Goal: Information Seeking & Learning: Learn about a topic

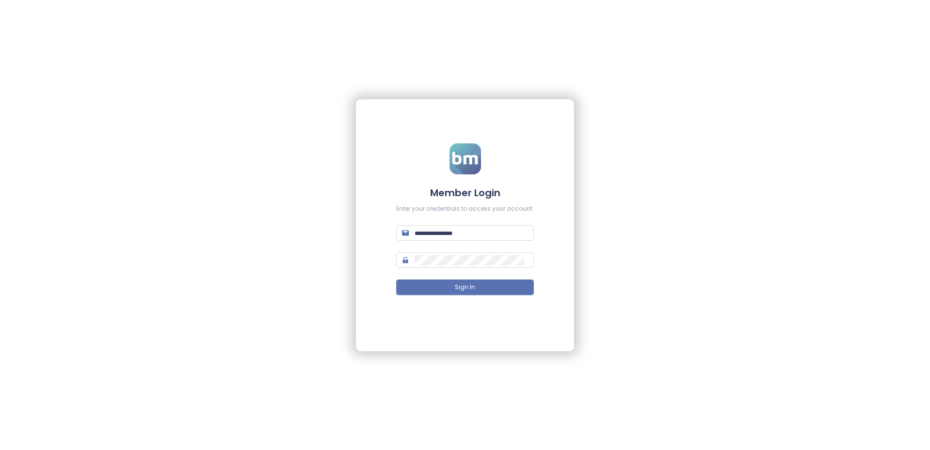
click at [92, 331] on div "Member Login Enter your credentials to access your account. Sign In" at bounding box center [465, 225] width 930 height 450
click at [428, 234] on input "text" at bounding box center [471, 233] width 113 height 11
click at [313, 255] on div "Member Login Enter your credentials to access your account. Sign In" at bounding box center [465, 225] width 930 height 450
click at [421, 231] on input "text" at bounding box center [471, 233] width 113 height 11
paste input "**********"
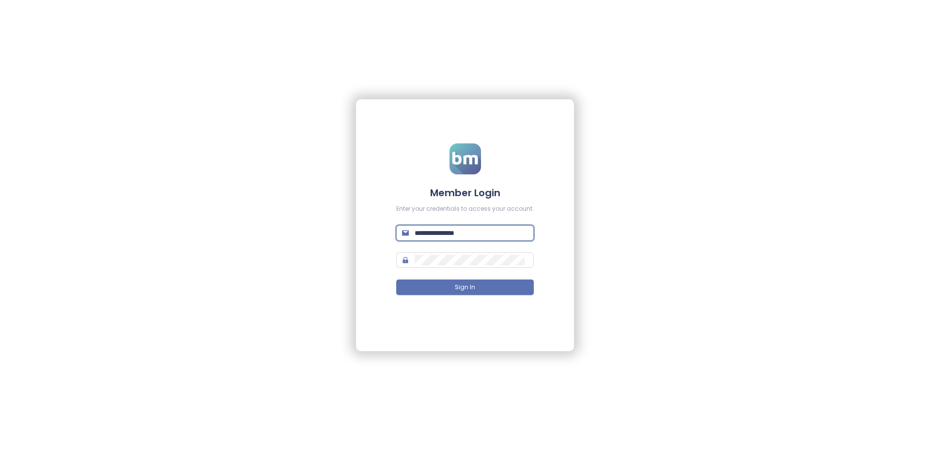
type input "**********"
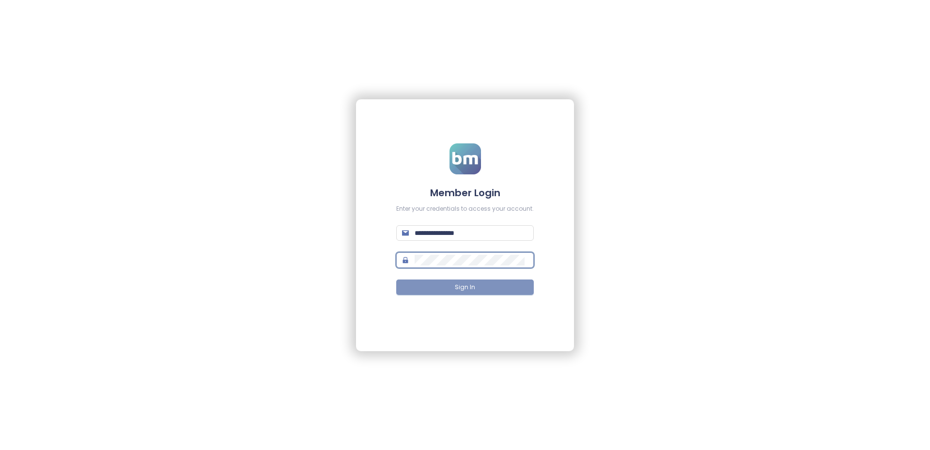
click at [442, 281] on button "Sign In" at bounding box center [465, 288] width 138 height 16
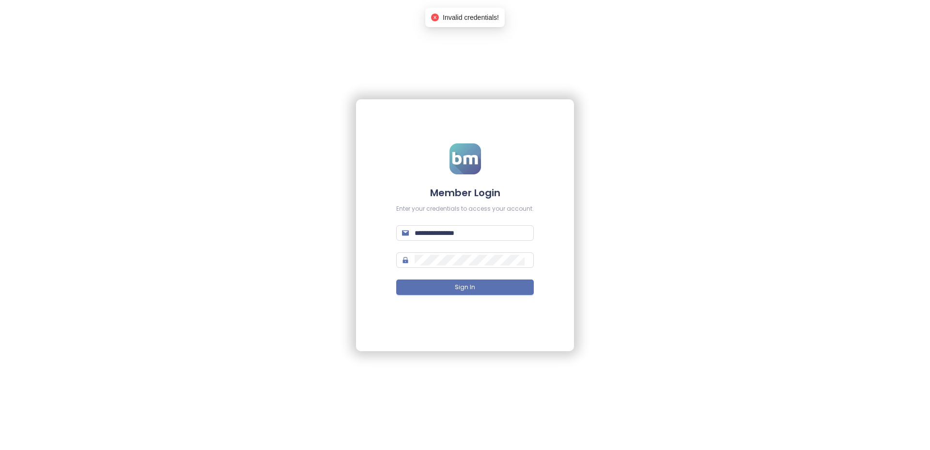
click at [520, 269] on form "**********" at bounding box center [465, 224] width 138 height 163
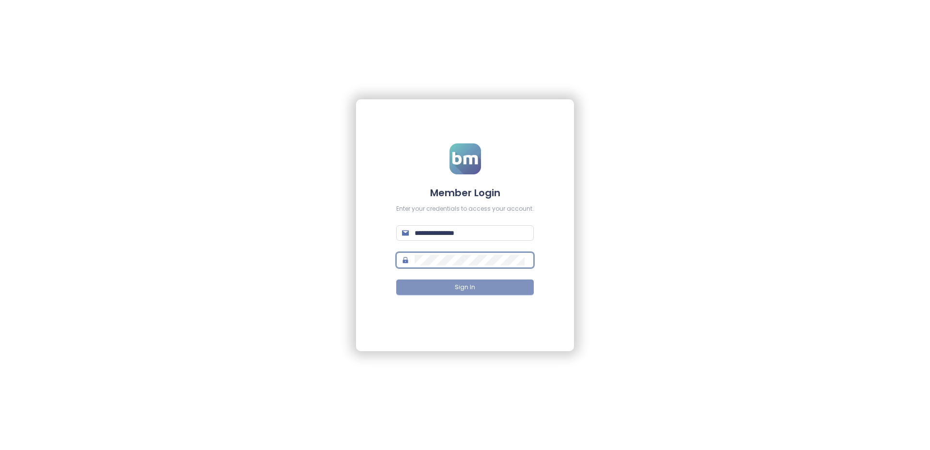
click at [436, 283] on button "Sign In" at bounding box center [465, 288] width 138 height 16
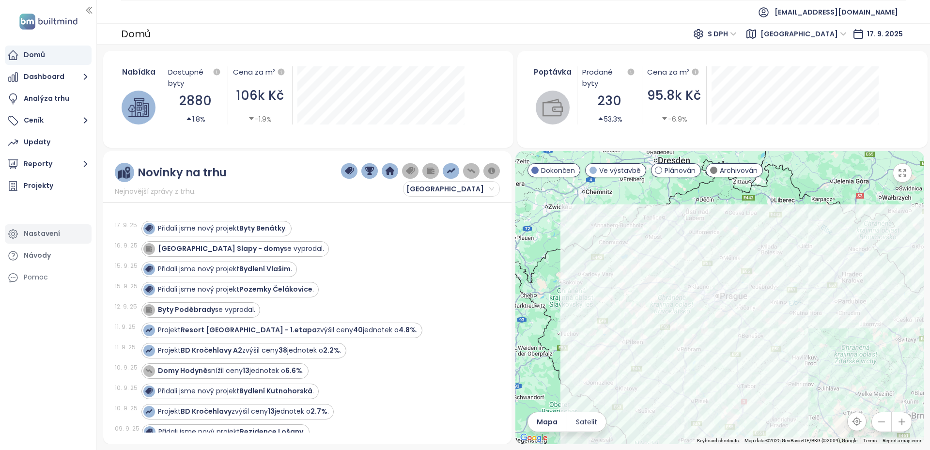
click at [45, 234] on div "Nastavení" at bounding box center [42, 234] width 36 height 12
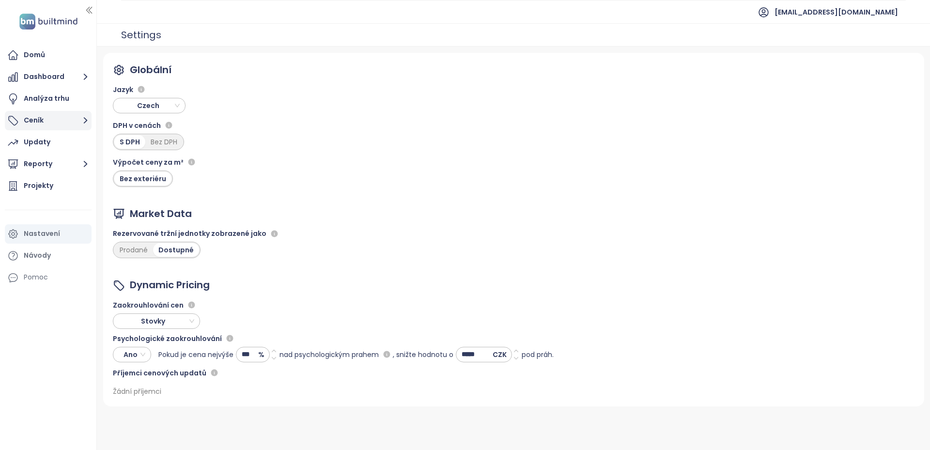
click at [38, 124] on button "Ceník" at bounding box center [48, 120] width 87 height 19
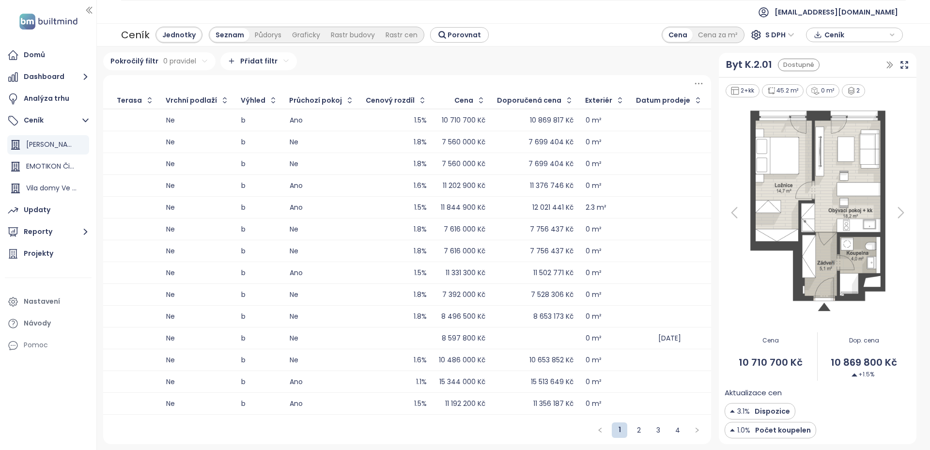
scroll to position [0, 1708]
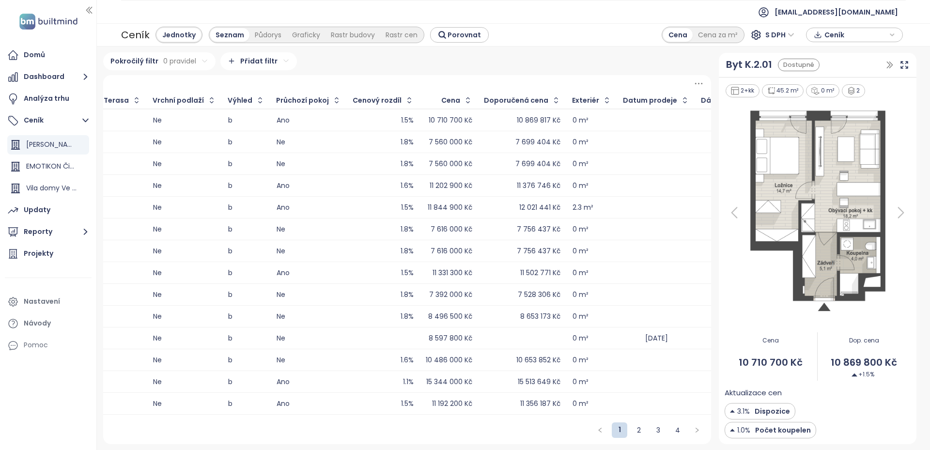
click at [886, 38] on span "Ceník" at bounding box center [856, 35] width 62 height 15
click at [844, 83] on span "Stáhnout" at bounding box center [843, 83] width 34 height 11
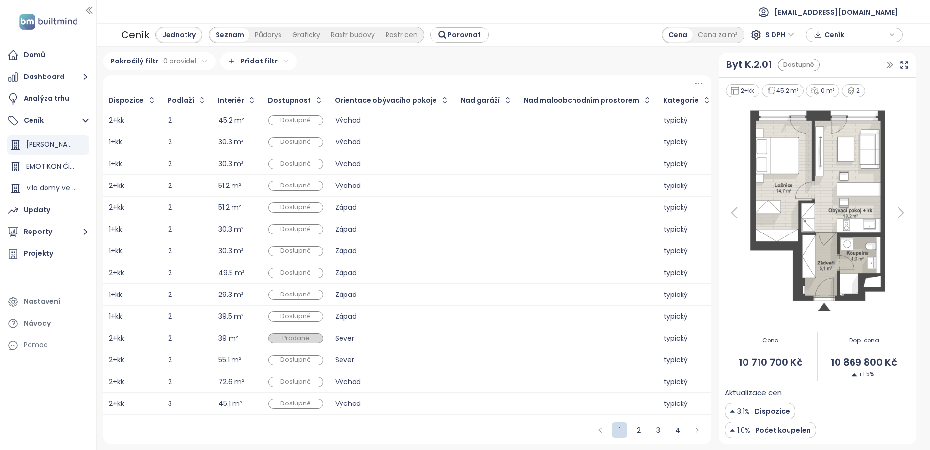
scroll to position [0, 0]
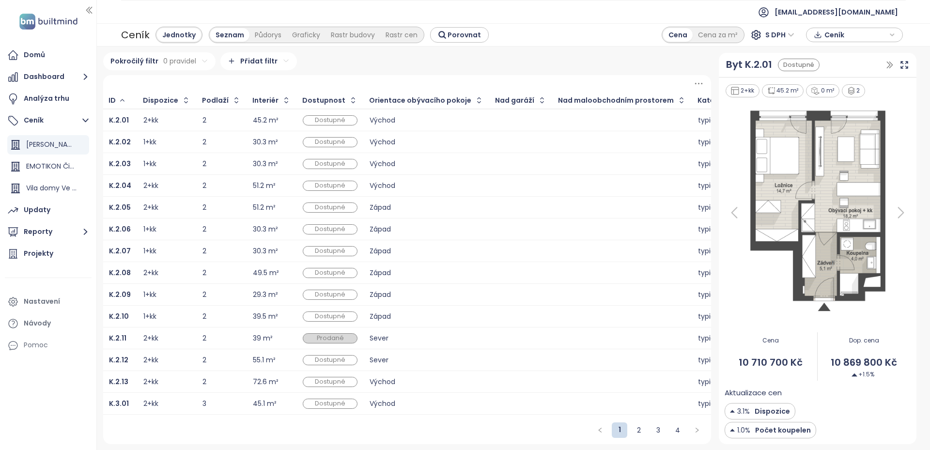
click at [178, 205] on div "2+kk" at bounding box center [166, 208] width 47 height 12
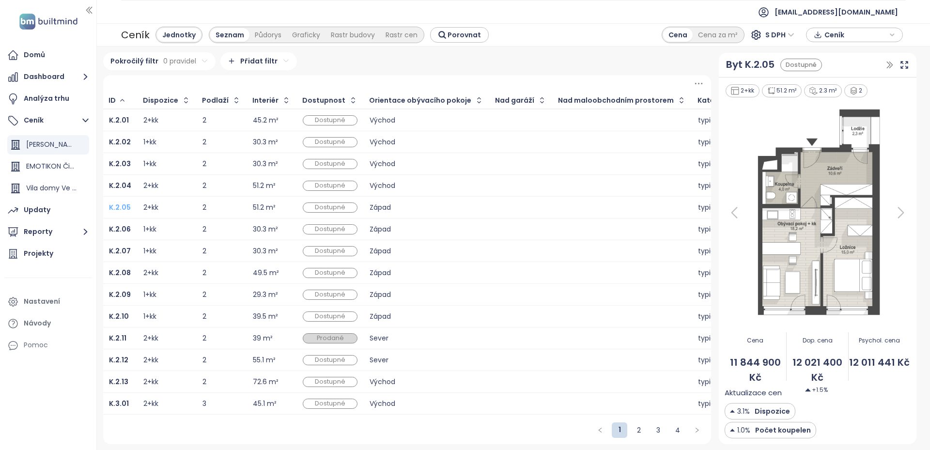
click at [114, 207] on b "K.2.05" at bounding box center [120, 208] width 22 height 10
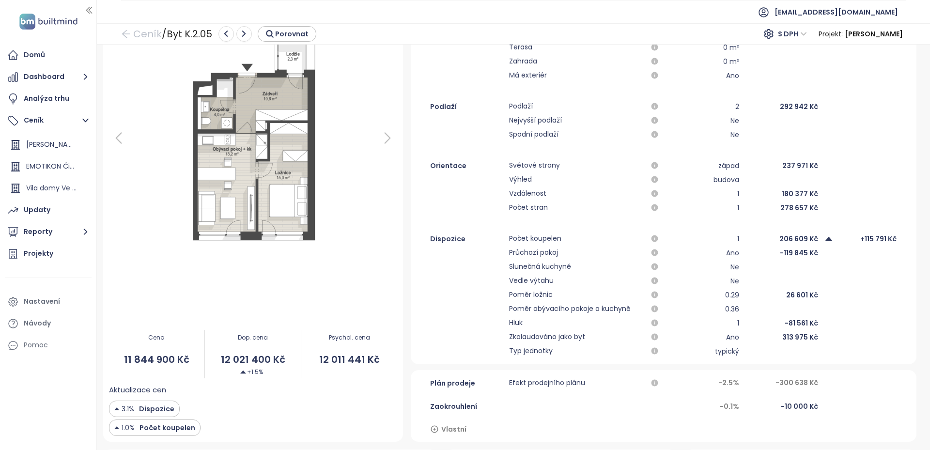
scroll to position [145, 0]
click at [372, 444] on div "Byt [PERSON_NAME]2.05 Dostupné 2+kk 51.2 m² 2.3 m² 2 Cena 11 844 900 Kč Dop. ce…" at bounding box center [513, 247] width 833 height 405
drag, startPoint x: 219, startPoint y: 359, endPoint x: 282, endPoint y: 360, distance: 62.5
click at [282, 360] on span "12 021 400 Kč" at bounding box center [253, 358] width 96 height 15
click at [351, 387] on div "Aktualizace cen 3.1% Dispozice 1.0% Počet koupelen" at bounding box center [253, 409] width 289 height 52
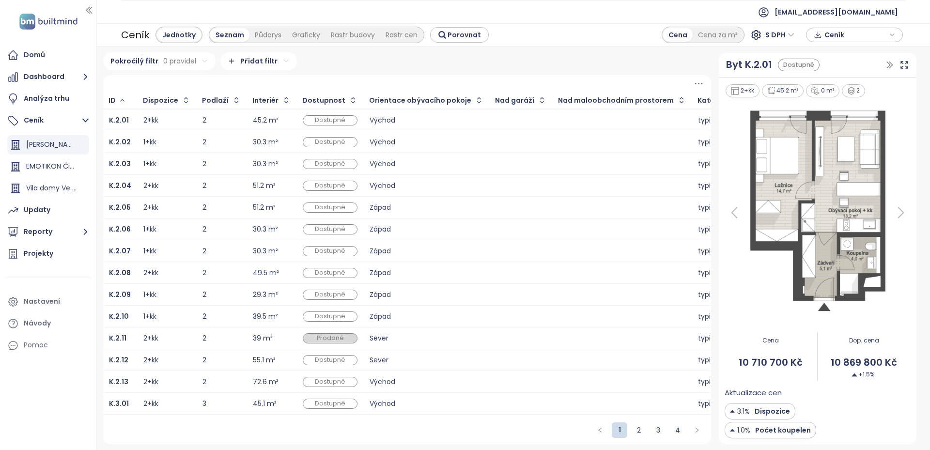
click at [179, 207] on div "2+kk" at bounding box center [166, 208] width 47 height 12
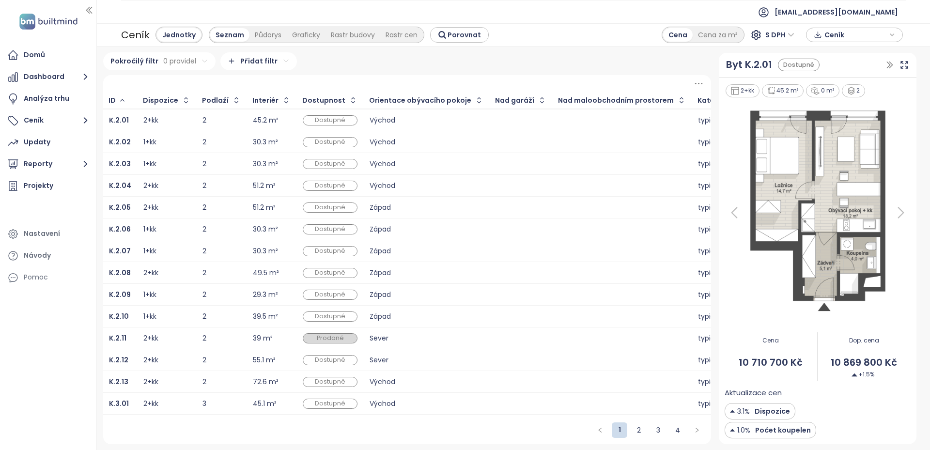
click at [179, 210] on div "2+kk" at bounding box center [166, 208] width 47 height 12
